Goal: Information Seeking & Learning: Find specific fact

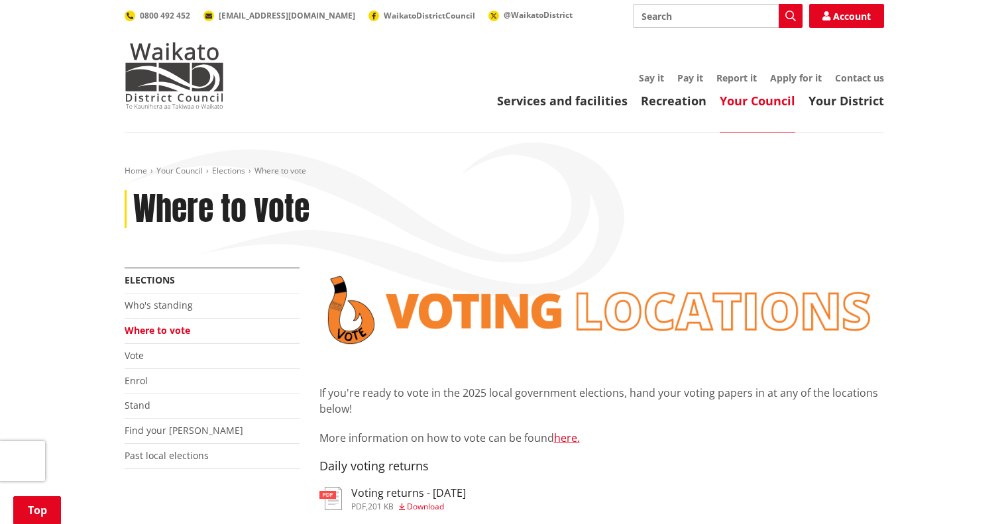
scroll to position [3050, 0]
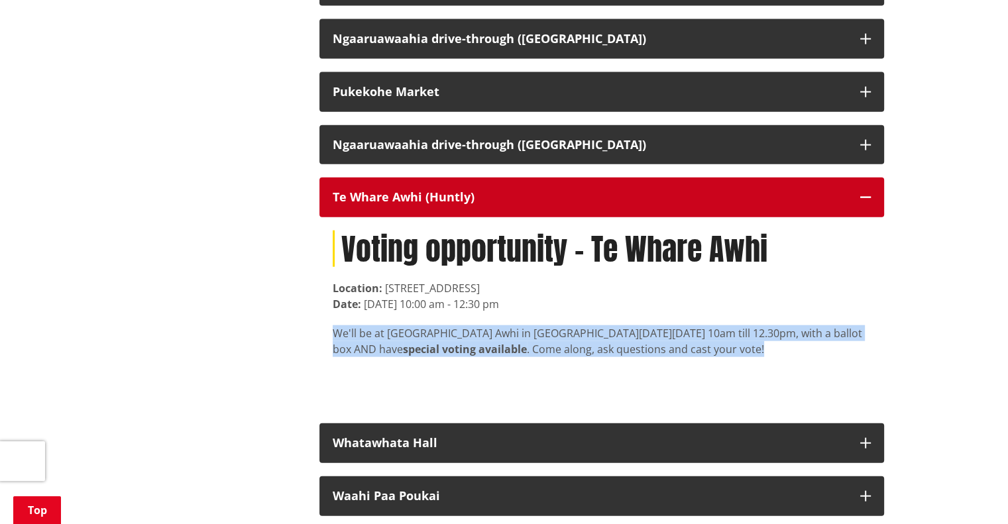
click at [500, 203] on button "Te Whare Awhi (Huntly)" at bounding box center [602, 198] width 565 height 40
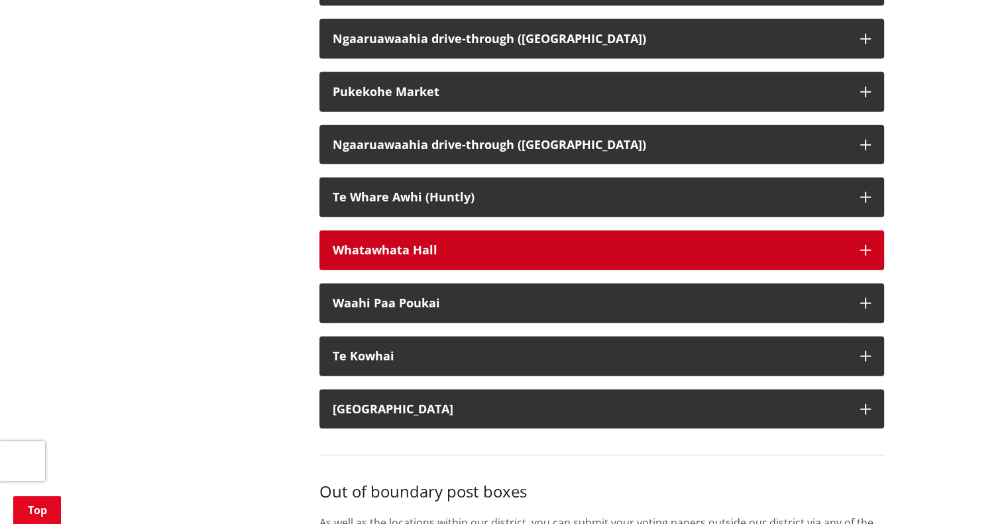
click at [473, 270] on button "Whatawhata Hall" at bounding box center [602, 251] width 565 height 40
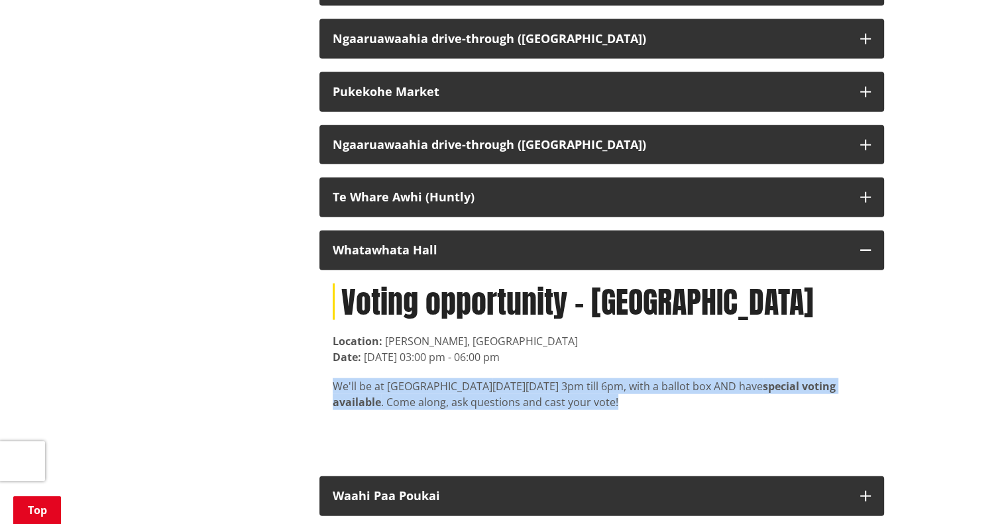
drag, startPoint x: 324, startPoint y: 397, endPoint x: 679, endPoint y: 418, distance: 355.9
click at [678, 418] on div "Voting opportunity - [GEOGRAPHIC_DATA] Location: [PERSON_NAME], [GEOGRAPHIC_DAT…" at bounding box center [602, 366] width 565 height 193
copy div "We'll be at [GEOGRAPHIC_DATA] [DATE][DATE] 3pm till 6pm, with a ballot box AND …"
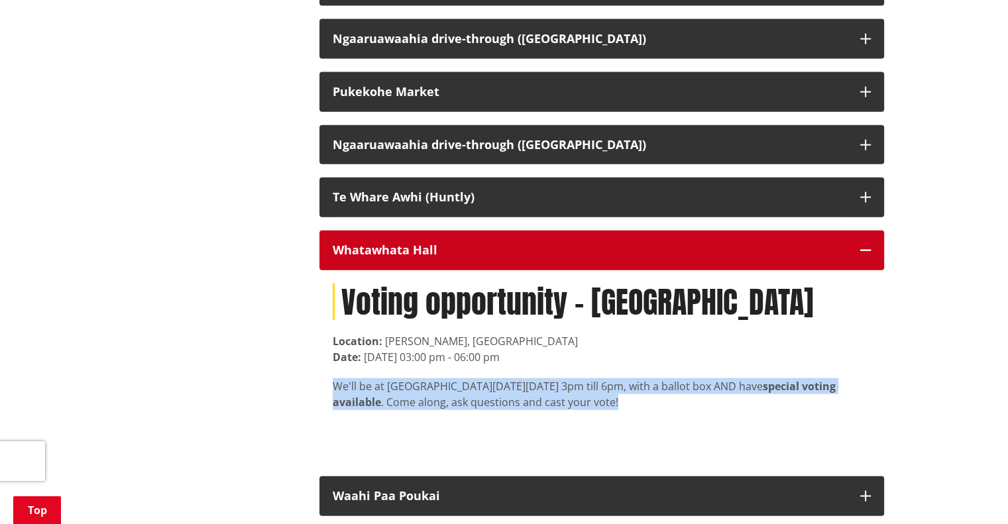
click at [540, 257] on div "Whatawhata Hall" at bounding box center [590, 250] width 514 height 13
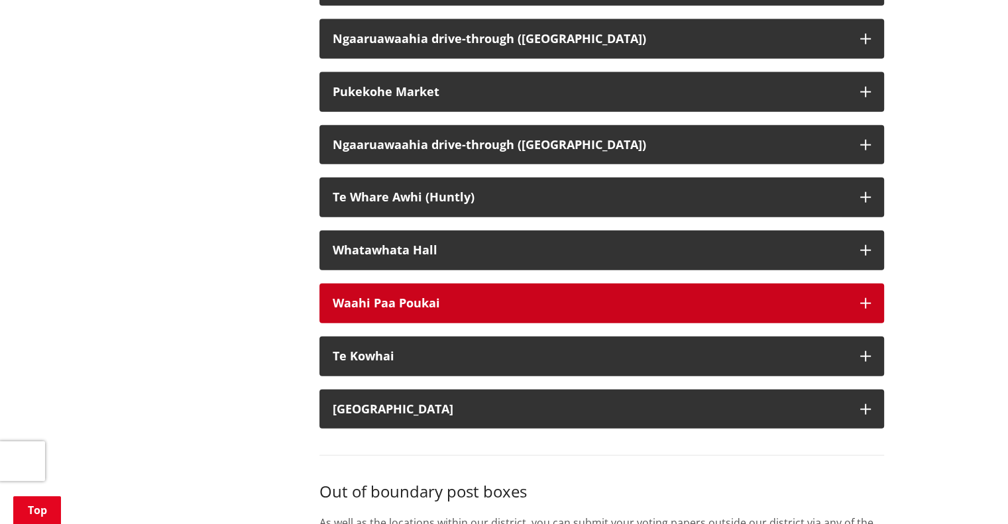
click at [552, 310] on div "Waahi Paa Poukai" at bounding box center [590, 303] width 514 height 13
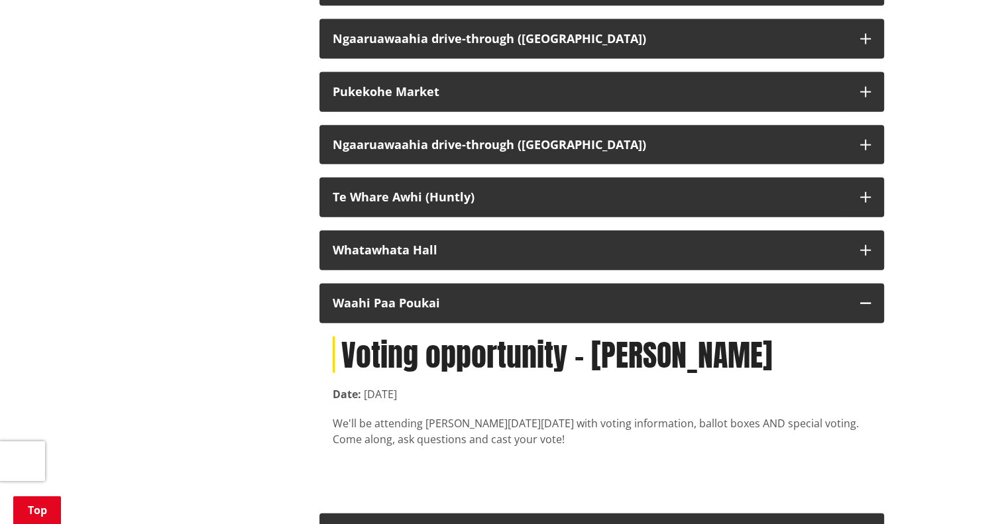
drag, startPoint x: 331, startPoint y: 442, endPoint x: 725, endPoint y: 459, distance: 394.8
click at [725, 459] on div "Voting opportunity - [PERSON_NAME] Date: [DATE]'ll be attending [GEOGRAPHIC_DAT…" at bounding box center [602, 412] width 565 height 177
copy div "We'll be attending [PERSON_NAME] [DATE][DATE] with voting information, ballot b…"
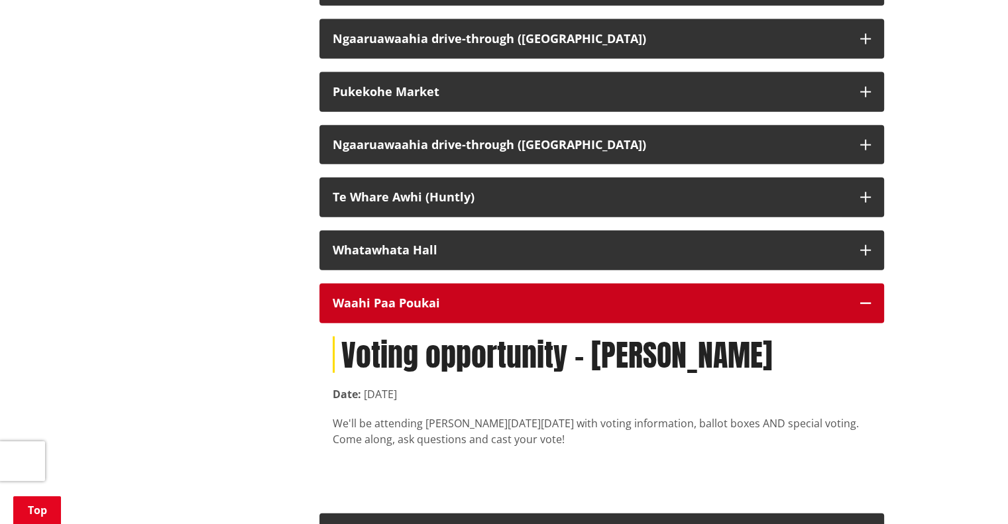
click at [432, 310] on div "Waahi Paa Poukai" at bounding box center [590, 303] width 514 height 13
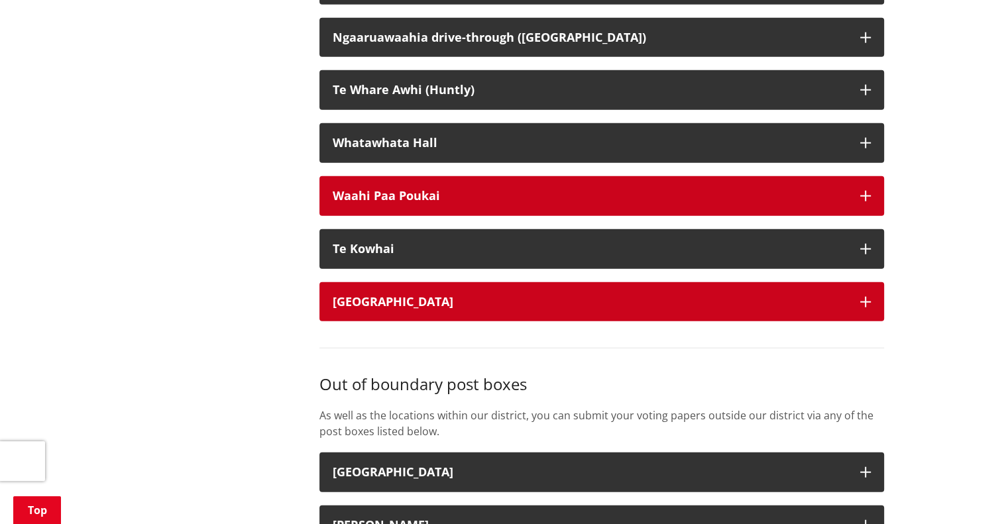
scroll to position [3182, 0]
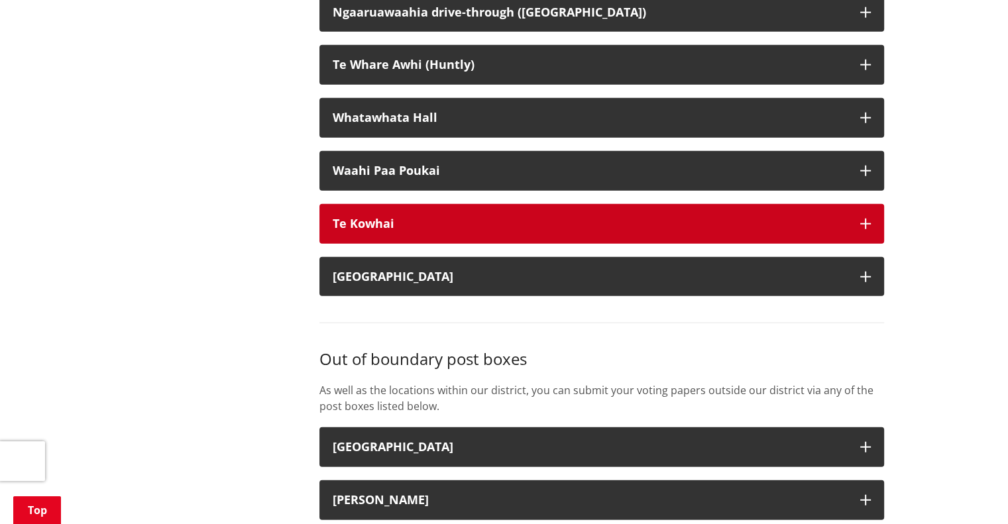
click at [443, 233] on button "Te Kowhai" at bounding box center [602, 224] width 565 height 40
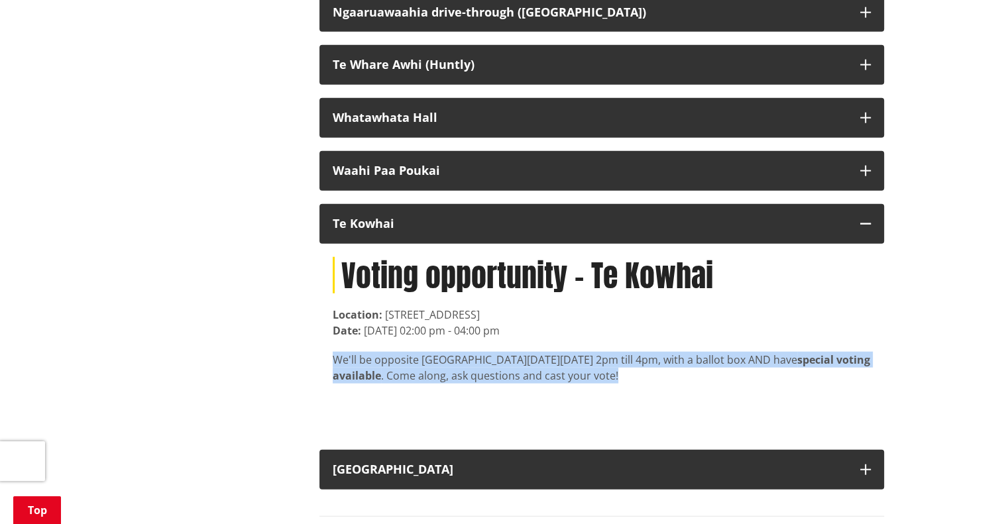
drag, startPoint x: 325, startPoint y: 381, endPoint x: 759, endPoint y: 407, distance: 435.0
click at [759, 407] on div "Voting opportunity - Te Kowhai Location: [STREET_ADDRESS] Date: [DATE] 02:00 pm…" at bounding box center [602, 340] width 565 height 193
copy div "We'll be opposite [GEOGRAPHIC_DATA] [DATE][DATE] 2pm till 4pm, with a ballot bo…"
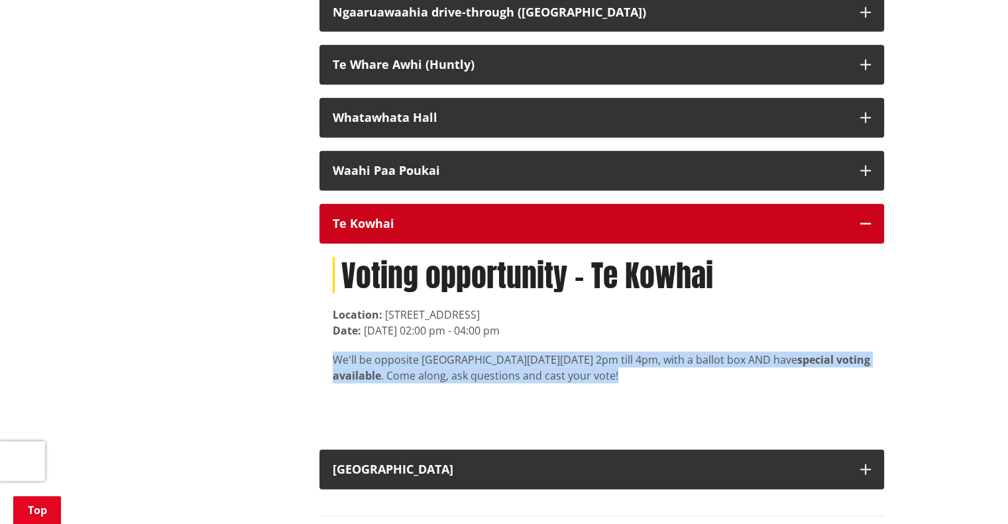
click at [406, 232] on button "Te Kowhai" at bounding box center [602, 224] width 565 height 40
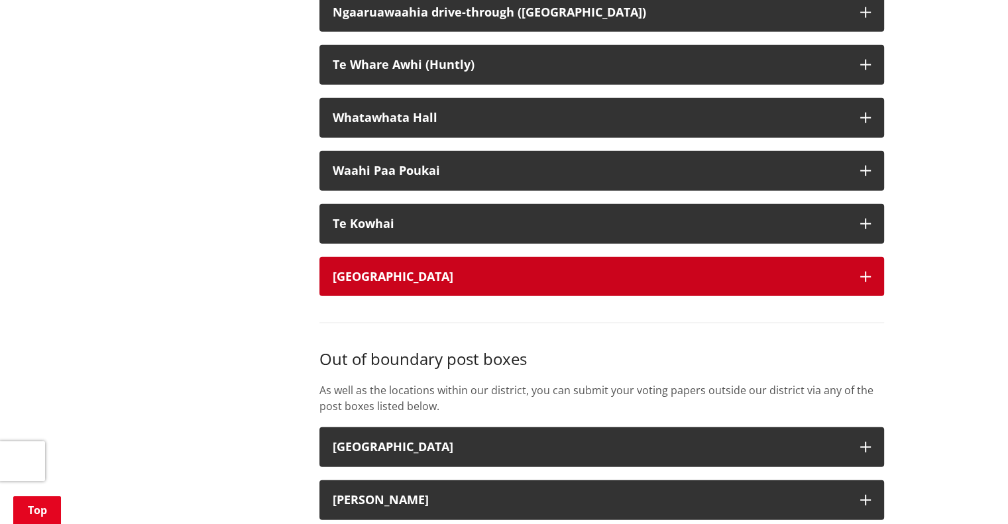
click at [424, 284] on div "[GEOGRAPHIC_DATA]" at bounding box center [590, 276] width 514 height 13
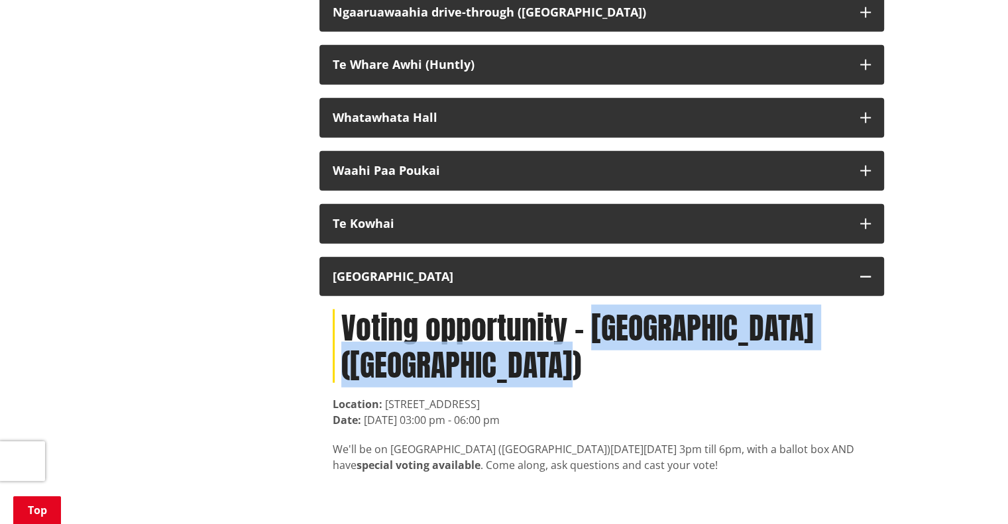
drag, startPoint x: 595, startPoint y: 341, endPoint x: 628, endPoint y: 392, distance: 61.2
click at [628, 383] on h1 "Voting opportunity - [GEOGRAPHIC_DATA] ([GEOGRAPHIC_DATA])" at bounding box center [602, 346] width 538 height 73
copy h1 "[GEOGRAPHIC_DATA] ([GEOGRAPHIC_DATA])"
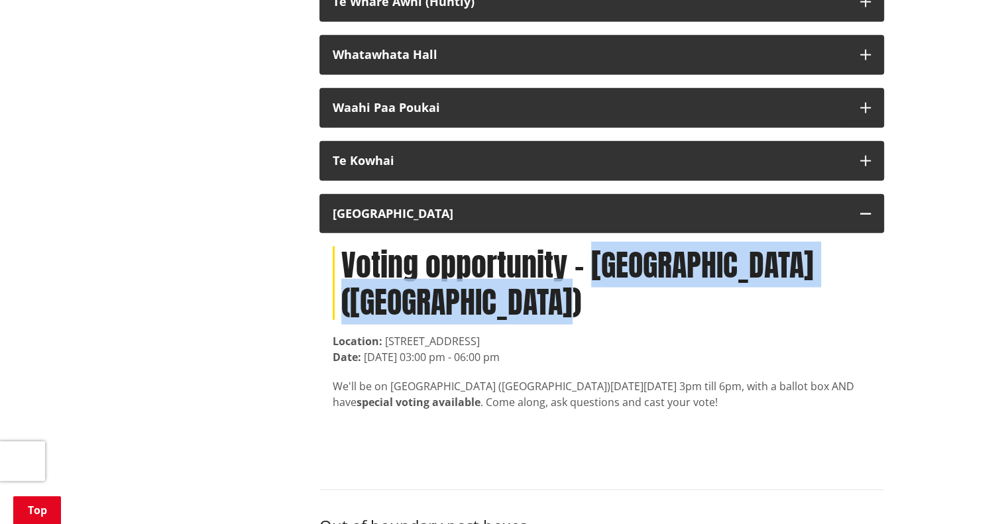
scroll to position [3249, 0]
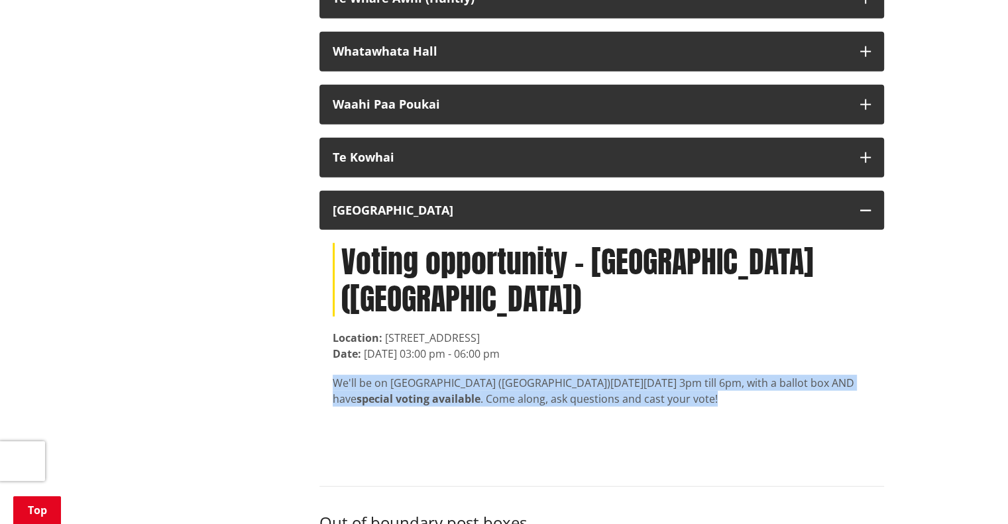
drag, startPoint x: 329, startPoint y: 398, endPoint x: 819, endPoint y: 413, distance: 490.2
click at [819, 413] on div "Voting opportunity - [GEOGRAPHIC_DATA] ([GEOGRAPHIC_DATA]) Location: [STREET_AD…" at bounding box center [602, 344] width 565 height 229
copy div "We'll be on [GEOGRAPHIC_DATA] ([GEOGRAPHIC_DATA]) [DATE][DATE] 3pm till 6pm, wi…"
